Goal: Transaction & Acquisition: Book appointment/travel/reservation

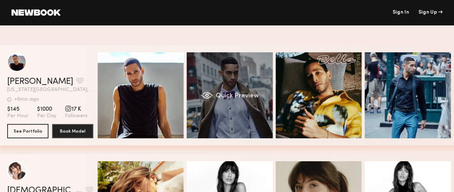
click at [243, 79] on div "Quick Preview" at bounding box center [229, 95] width 86 height 86
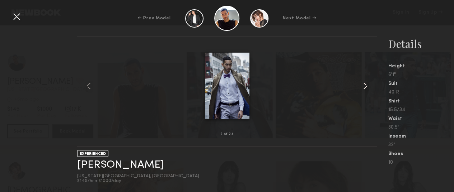
click at [366, 84] on common-icon at bounding box center [364, 85] width 11 height 11
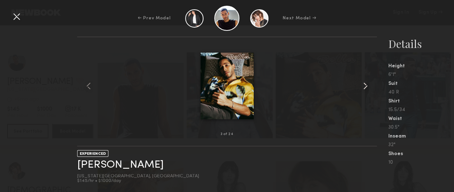
click at [366, 84] on common-icon at bounding box center [364, 85] width 11 height 11
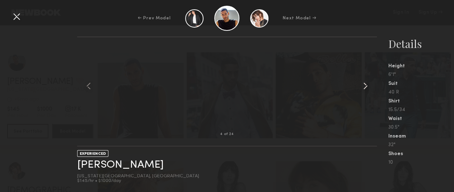
click at [366, 84] on common-icon at bounding box center [364, 85] width 11 height 11
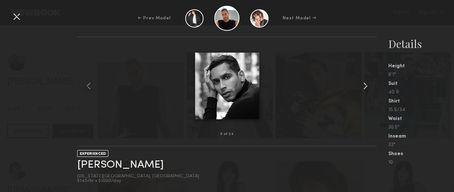
click at [366, 84] on common-icon at bounding box center [364, 85] width 11 height 11
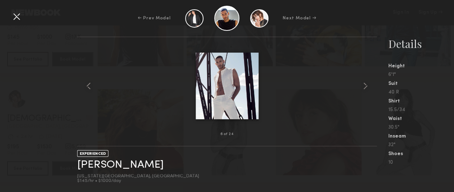
scroll to position [72, 0]
click at [10, 15] on div "← Prev Model Next Model →" at bounding box center [227, 18] width 454 height 25
click at [19, 17] on div at bounding box center [16, 16] width 11 height 11
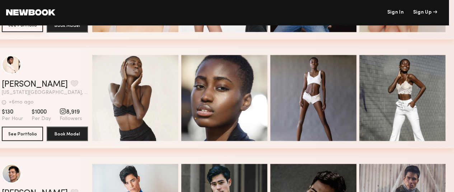
scroll to position [760, 5]
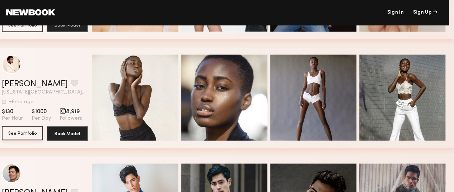
click at [23, 136] on button "See Portfolio" at bounding box center [22, 133] width 41 height 14
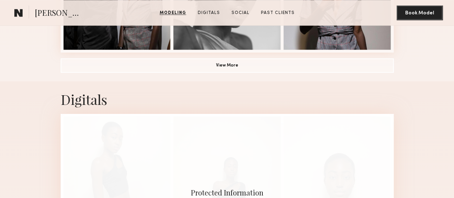
scroll to position [587, 0]
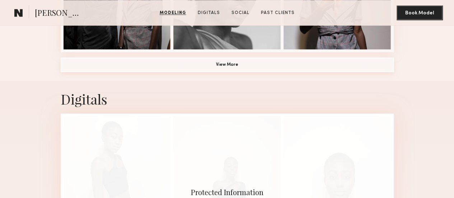
click at [215, 72] on button "View More" at bounding box center [227, 64] width 333 height 14
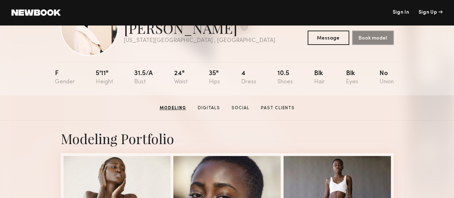
scroll to position [0, 0]
